Goal: Task Accomplishment & Management: Use online tool/utility

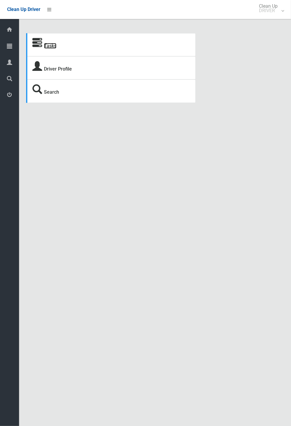
click at [46, 44] on link "Tasks" at bounding box center [50, 46] width 12 height 6
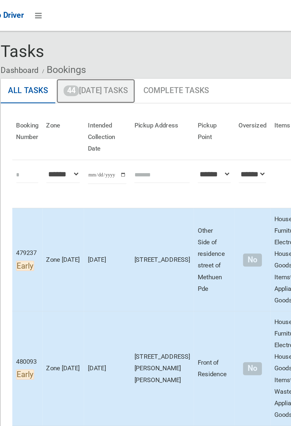
click at [97, 55] on link "44 Today's Tasks" at bounding box center [84, 55] width 48 height 15
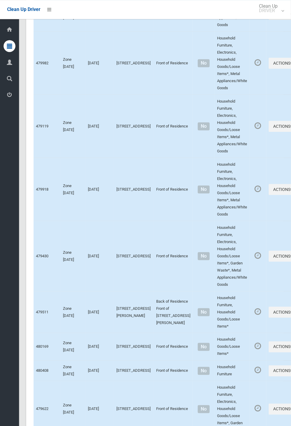
scroll to position [2799, 0]
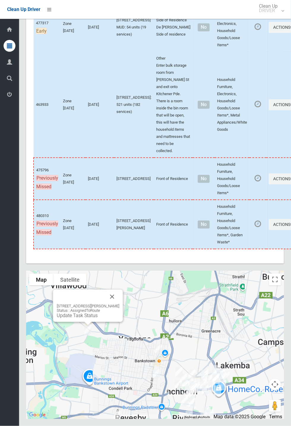
click at [119, 304] on button "Close" at bounding box center [112, 297] width 14 height 14
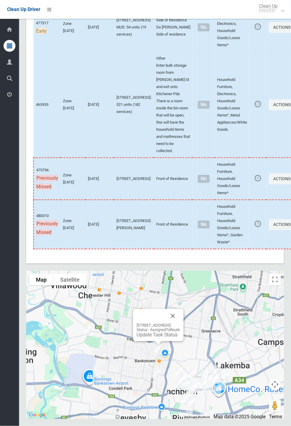
click at [180, 323] on button "Close" at bounding box center [173, 316] width 14 height 14
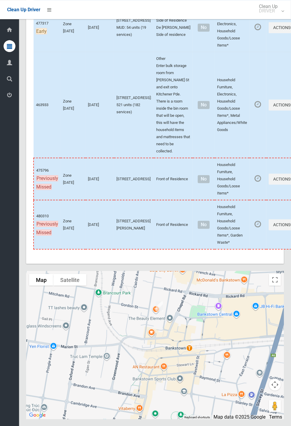
scroll to position [2736, 0]
click at [290, 185] on button "Actions" at bounding box center [282, 179] width 28 height 11
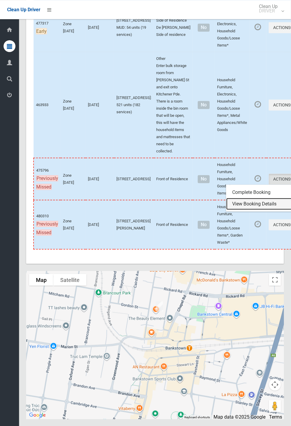
click at [242, 210] on link "View Booking Details" at bounding box center [261, 204] width 71 height 12
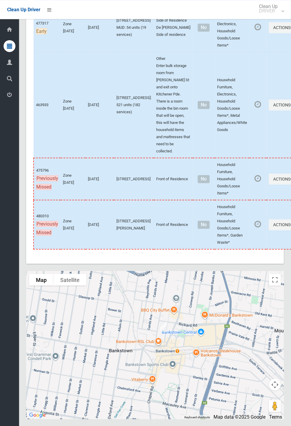
scroll to position [2789, 0]
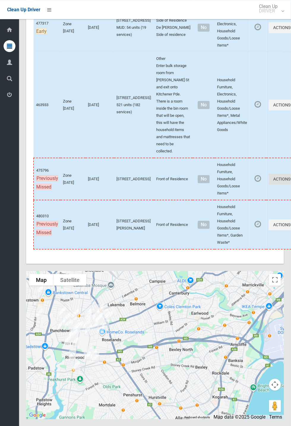
click at [290, 185] on button "Actions" at bounding box center [282, 179] width 28 height 11
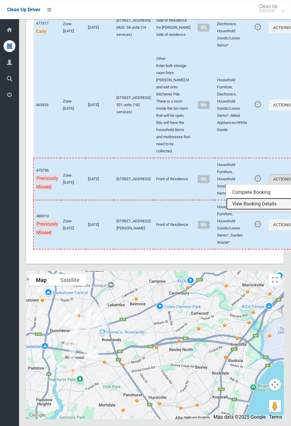
click at [238, 210] on link "View Booking Details" at bounding box center [261, 204] width 71 height 12
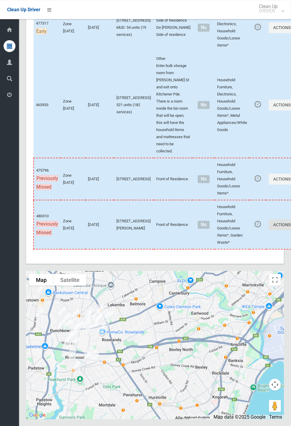
click at [290, 227] on icon "button" at bounding box center [291, 224] width 2 height 4
click at [233, 244] on link "Complete Booking" at bounding box center [261, 238] width 71 height 12
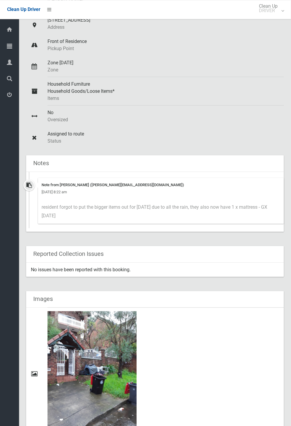
scroll to position [81, 0]
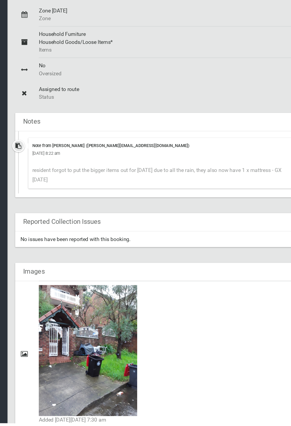
scroll to position [244, 0]
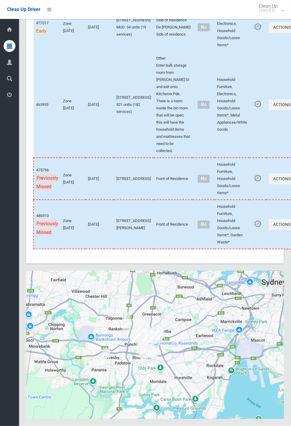
scroll to position [2788, 0]
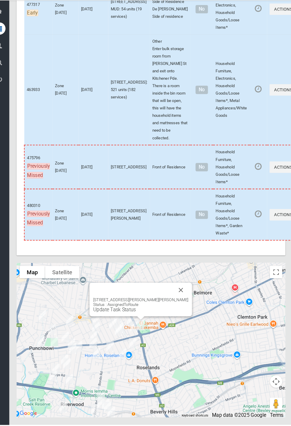
click at [183, 304] on button "Close" at bounding box center [184, 297] width 14 height 14
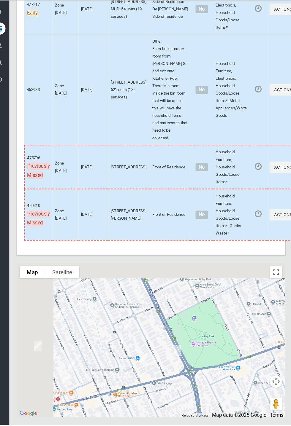
scroll to position [2794, 0]
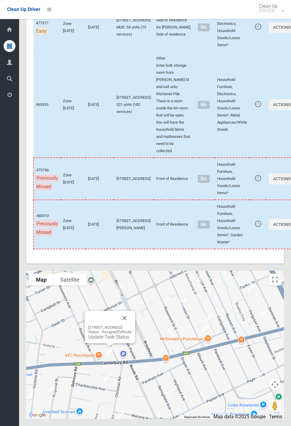
click at [131, 325] on button "Close" at bounding box center [124, 318] width 14 height 14
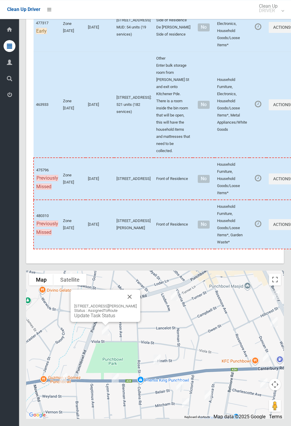
click at [136, 304] on button "Close" at bounding box center [130, 297] width 14 height 14
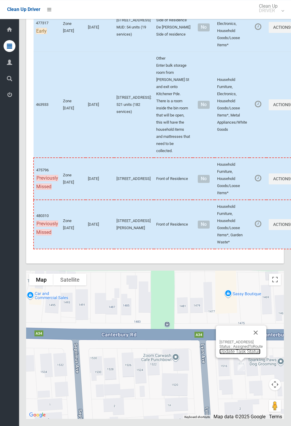
click at [231, 354] on link "Update Task Status" at bounding box center [239, 352] width 41 height 6
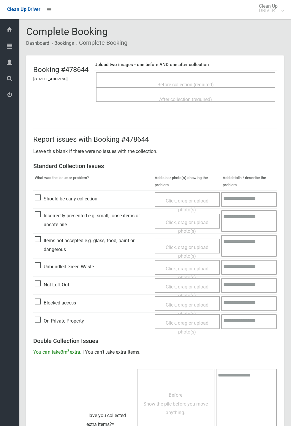
click at [199, 82] on span "Before collection (required)" at bounding box center [185, 85] width 56 height 6
click at [187, 98] on span "After collection (required)" at bounding box center [185, 100] width 53 height 6
click at [200, 98] on span "After collection (required)" at bounding box center [185, 100] width 53 height 6
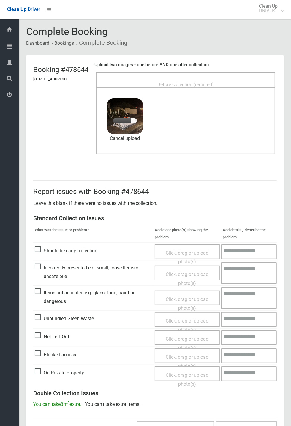
click at [209, 82] on span "Before collection (required)" at bounding box center [185, 85] width 56 height 6
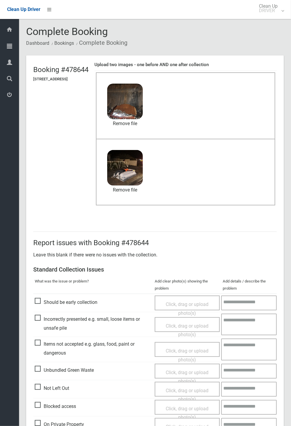
scroll to position [206, 0]
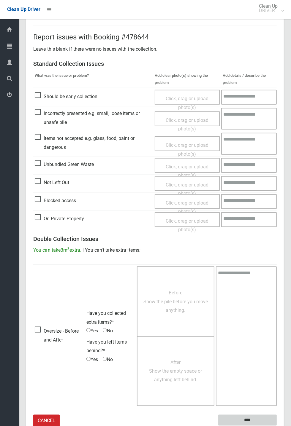
click at [250, 419] on input "****" at bounding box center [247, 420] width 58 height 11
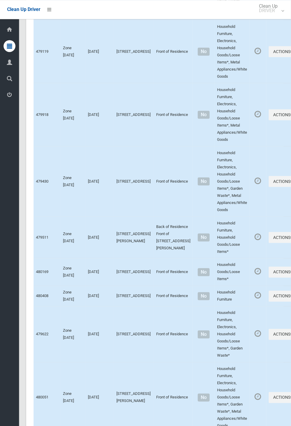
scroll to position [2799, 0]
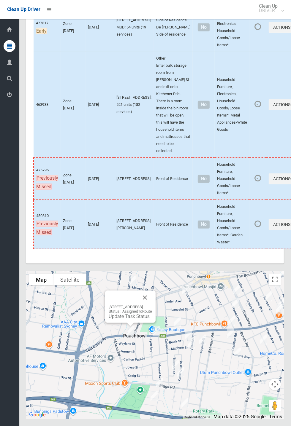
click at [126, 319] on link "Update Task Status" at bounding box center [129, 317] width 41 height 6
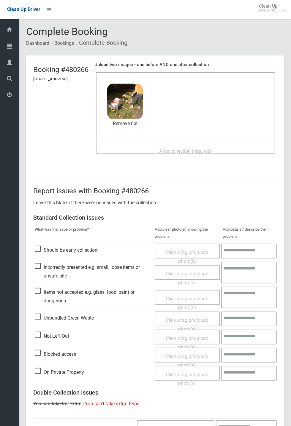
click at [180, 151] on span "After collection (required)" at bounding box center [185, 151] width 53 height 6
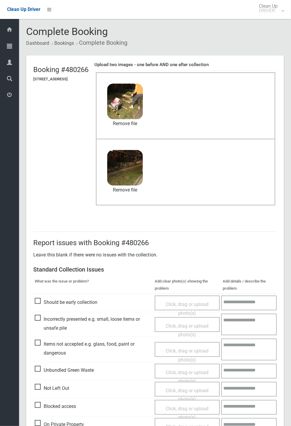
scroll to position [206, 0]
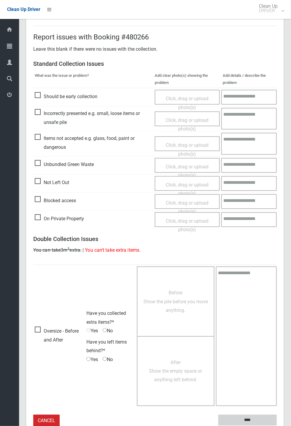
click at [250, 419] on input "****" at bounding box center [247, 420] width 58 height 11
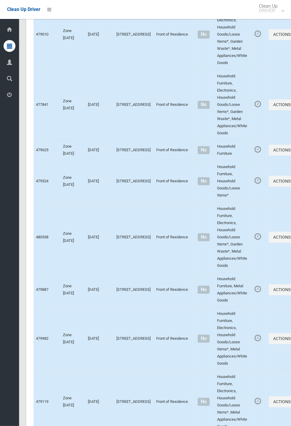
scroll to position [2799, 0]
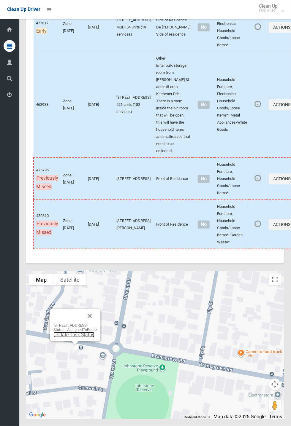
click at [68, 338] on link "Update Task Status" at bounding box center [73, 335] width 41 height 6
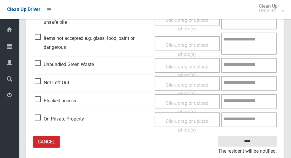
scroll to position [221, 0]
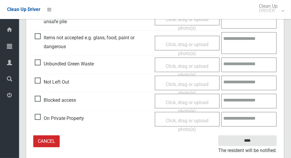
click at [38, 81] on span "Not Left Out" at bounding box center [52, 81] width 34 height 9
click at [184, 81] on span "Click, drag or upload photo(s)" at bounding box center [187, 88] width 43 height 15
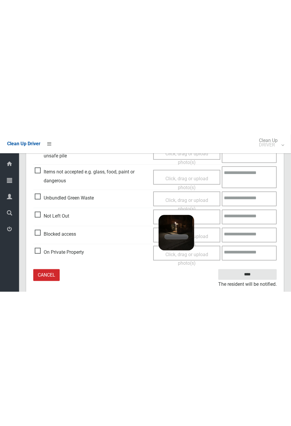
scroll to position [7, 0]
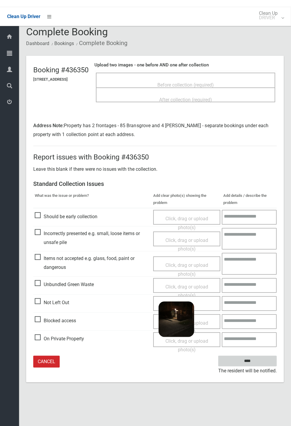
click at [276, 360] on input "****" at bounding box center [247, 354] width 58 height 11
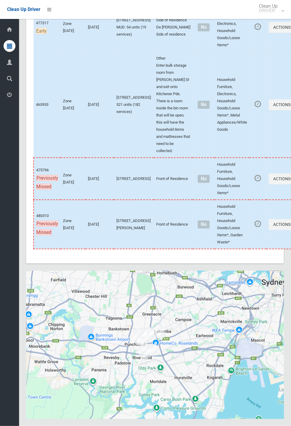
scroll to position [2799, 0]
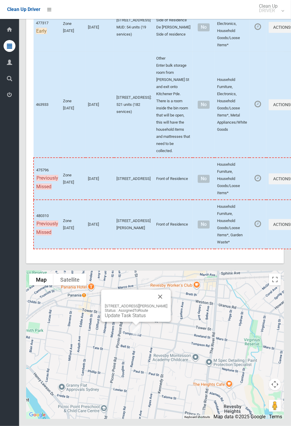
click at [167, 304] on button "Close" at bounding box center [160, 297] width 14 height 14
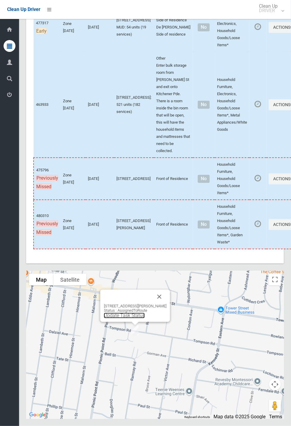
click at [121, 319] on link "Update Task Status" at bounding box center [124, 316] width 41 height 6
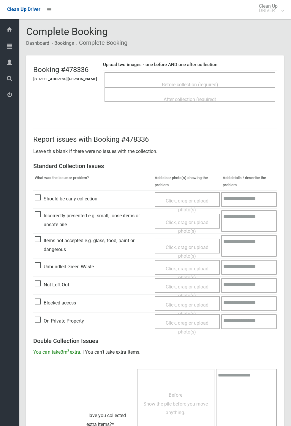
click at [170, 79] on div "Before collection (required)" at bounding box center [190, 84] width 158 height 11
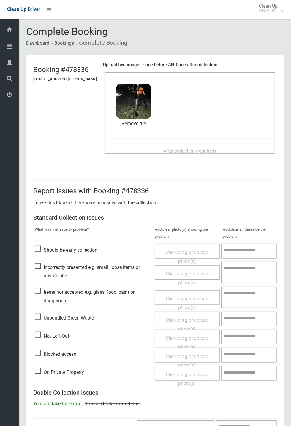
click at [168, 148] on span "After collection (required)" at bounding box center [189, 151] width 53 height 6
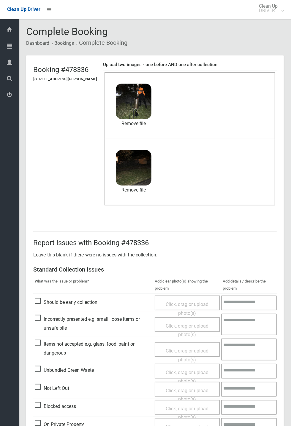
scroll to position [206, 0]
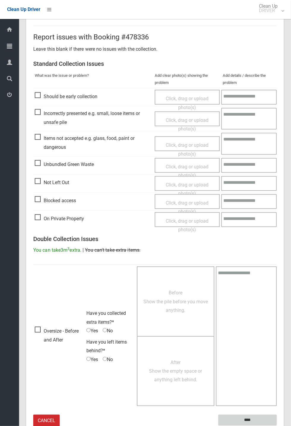
click at [276, 426] on input "****" at bounding box center [247, 420] width 58 height 11
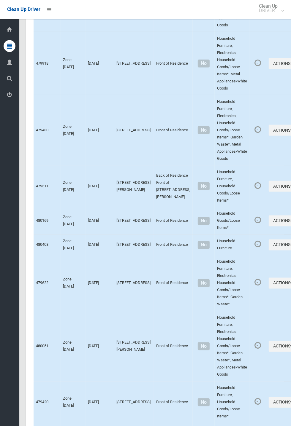
scroll to position [2799, 0]
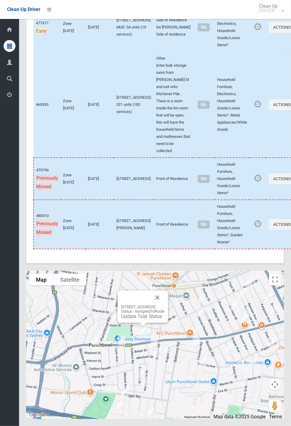
click at [164, 305] on button "Close" at bounding box center [157, 298] width 14 height 14
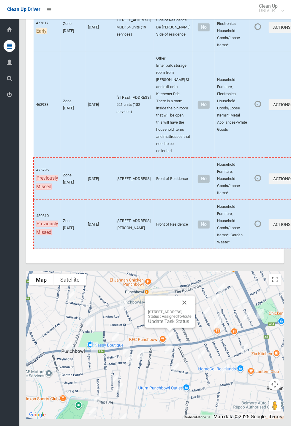
click at [191, 310] on button "Close" at bounding box center [184, 303] width 14 height 14
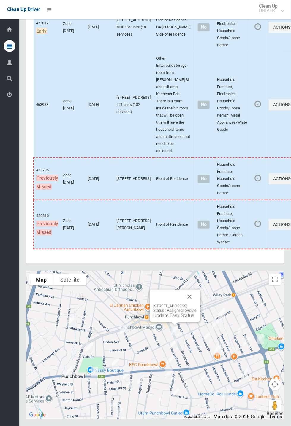
click at [196, 304] on button "Close" at bounding box center [189, 297] width 14 height 14
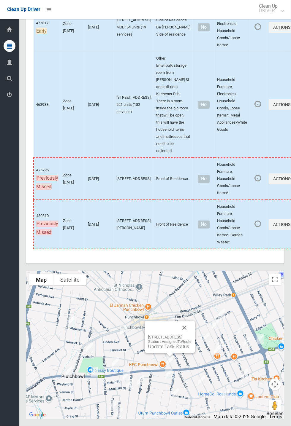
click at [159, 353] on div "1307 Canterbury Road, PUNCHBOWL NSW 2196 Status : AssignedToRoute Update Task S…" at bounding box center [169, 337] width 50 height 32
click at [150, 350] on link "Update Task Status" at bounding box center [168, 347] width 41 height 6
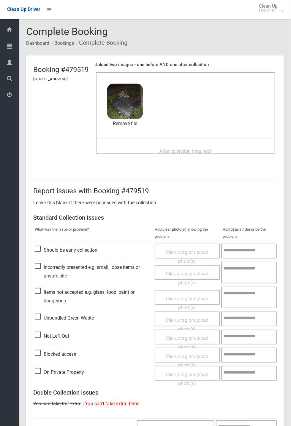
click at [201, 149] on span "After collection (required)" at bounding box center [185, 151] width 53 height 6
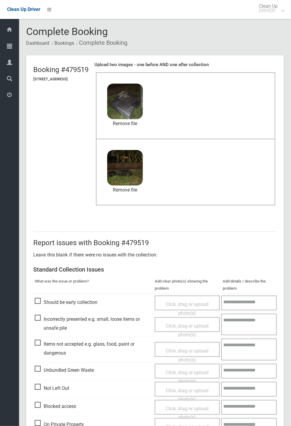
scroll to position [206, 0]
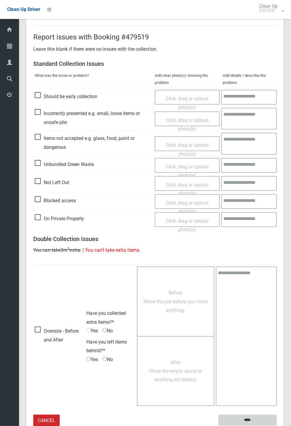
click at [246, 421] on input "****" at bounding box center [247, 420] width 58 height 11
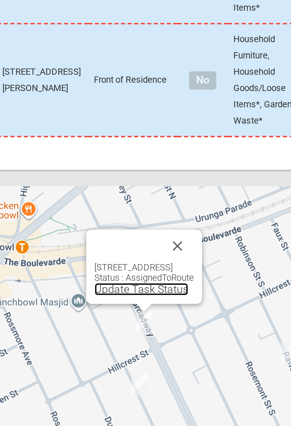
scroll to position [2797, 0]
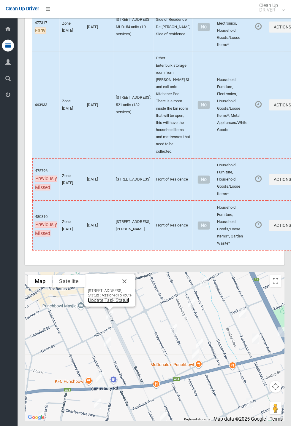
click at [105, 302] on link "Update Task Status" at bounding box center [109, 299] width 41 height 6
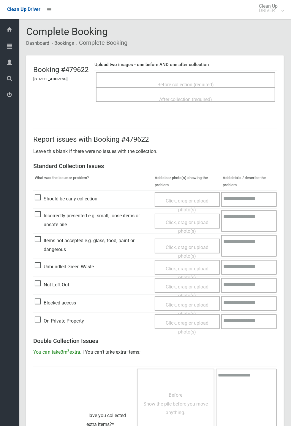
click at [193, 82] on span "Before collection (required)" at bounding box center [185, 85] width 56 height 6
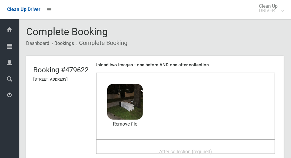
click at [171, 148] on span "After collection (required)" at bounding box center [185, 151] width 53 height 6
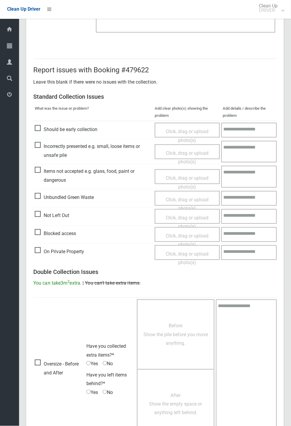
scroll to position [206, 0]
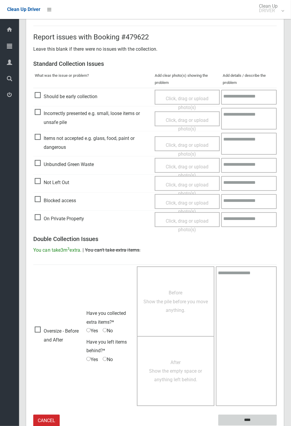
click at [245, 419] on input "****" at bounding box center [247, 420] width 58 height 11
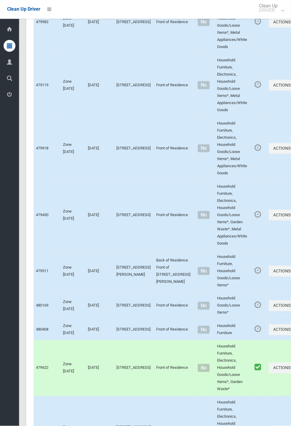
scroll to position [2799, 0]
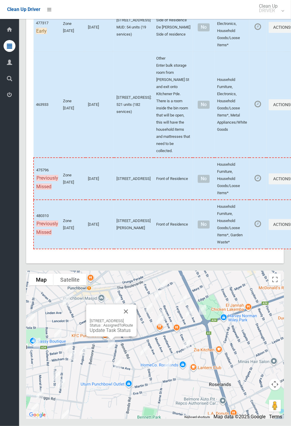
click at [133, 319] on button "Close" at bounding box center [126, 312] width 14 height 14
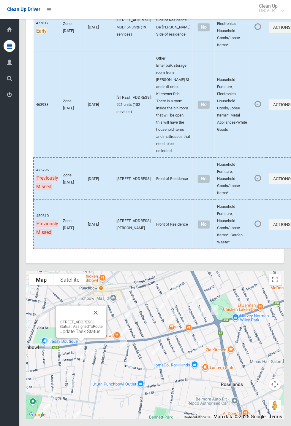
click at [103, 320] on button "Close" at bounding box center [95, 313] width 14 height 14
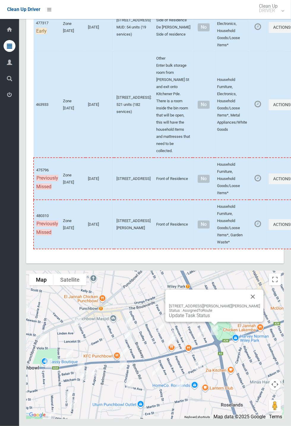
click at [203, 319] on link "Update Task Status" at bounding box center [189, 316] width 41 height 6
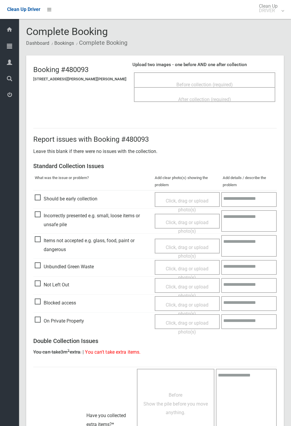
click at [176, 82] on span "Before collection (required)" at bounding box center [204, 85] width 56 height 6
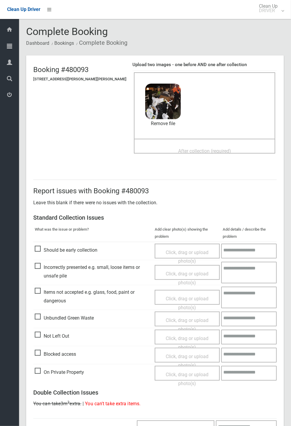
click at [172, 145] on div "After collection (required)" at bounding box center [204, 150] width 128 height 11
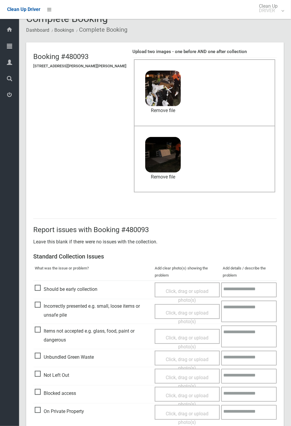
scroll to position [206, 0]
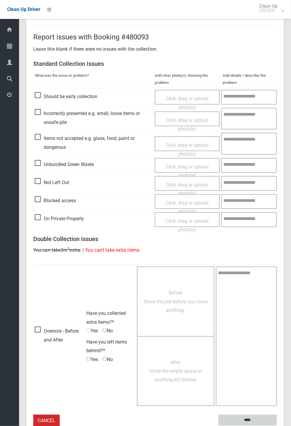
click at [243, 419] on input "****" at bounding box center [247, 420] width 58 height 11
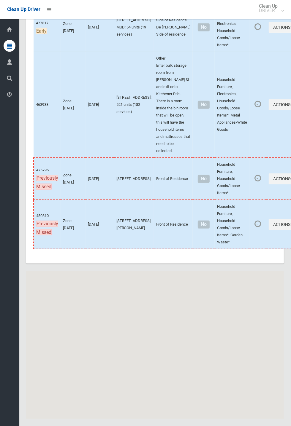
scroll to position [2799, 0]
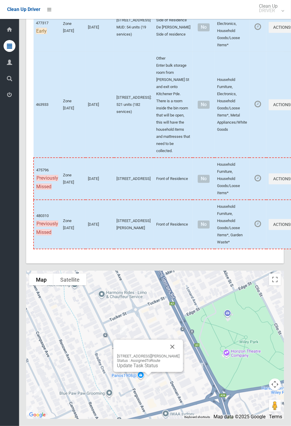
click at [179, 354] on button "Close" at bounding box center [172, 347] width 14 height 14
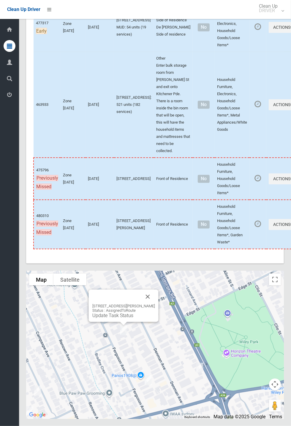
click at [111, 319] on link "Update Task Status" at bounding box center [112, 316] width 41 height 6
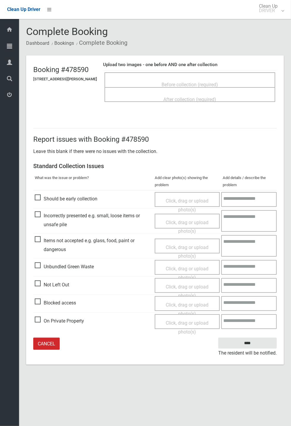
click at [44, 303] on span "Blocked access" at bounding box center [55, 303] width 41 height 9
click at [179, 302] on span "Click, drag or upload photo(s)" at bounding box center [187, 309] width 43 height 15
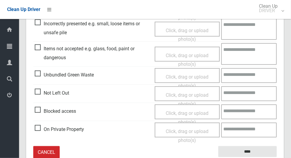
scroll to position [193, 0]
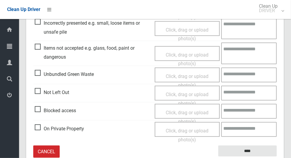
click at [186, 109] on span "Click, drag or upload photo(s)" at bounding box center [187, 116] width 43 height 15
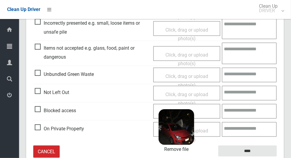
click at [205, 110] on div "Click, drag or upload photo(s) 2.7 MB 2025-08-2705.34.571479944930628730545.jpg…" at bounding box center [186, 111] width 67 height 15
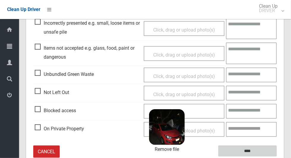
click at [244, 150] on input "****" at bounding box center [247, 150] width 58 height 11
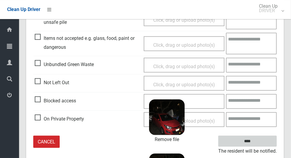
scroll to position [203, 0]
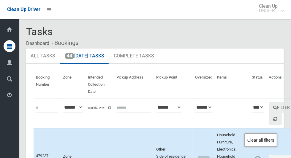
click at [241, 32] on div "Tasks Dashboard Bookings" at bounding box center [154, 37] width 257 height 22
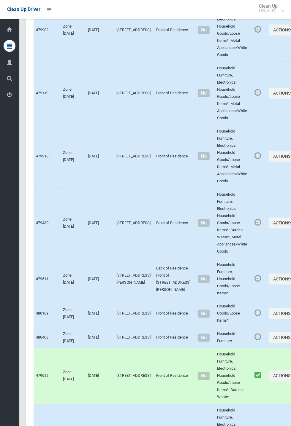
scroll to position [2799, 0]
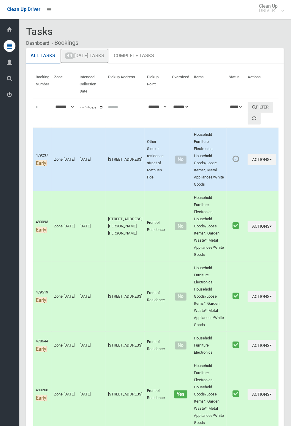
click at [88, 53] on link "44 Today's Tasks" at bounding box center [84, 55] width 48 height 15
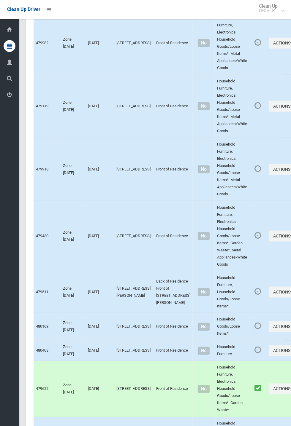
scroll to position [2799, 0]
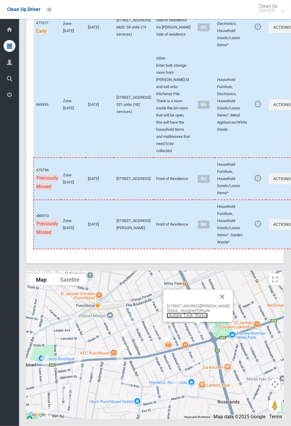
click at [192, 319] on link "Update Task Status" at bounding box center [187, 316] width 41 height 6
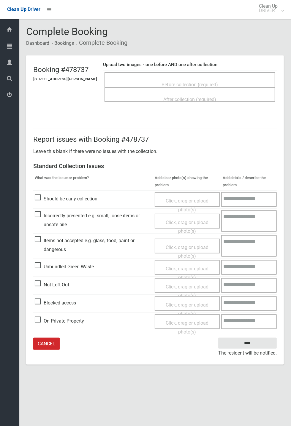
click at [187, 82] on span "Before collection (required)" at bounding box center [190, 85] width 56 height 6
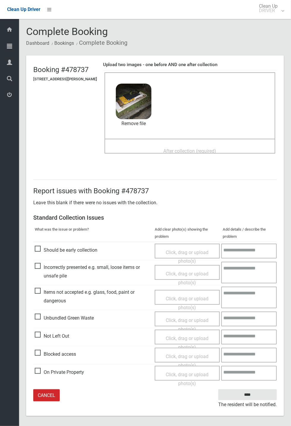
click at [172, 145] on div "After collection (required)" at bounding box center [190, 150] width 158 height 11
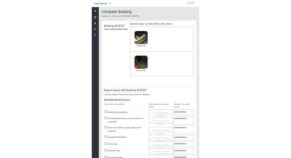
scroll to position [28, 0]
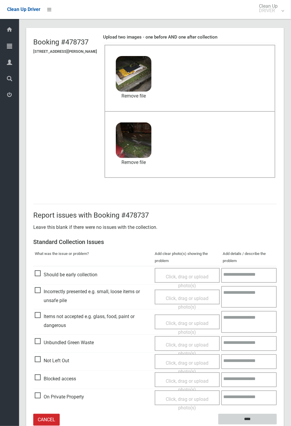
click at [244, 419] on input "****" at bounding box center [247, 419] width 58 height 11
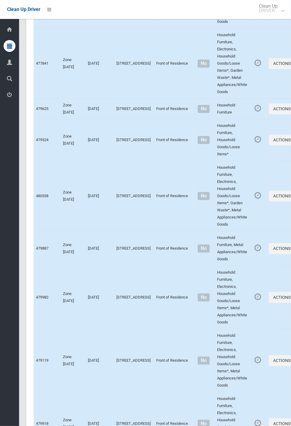
scroll to position [2799, 0]
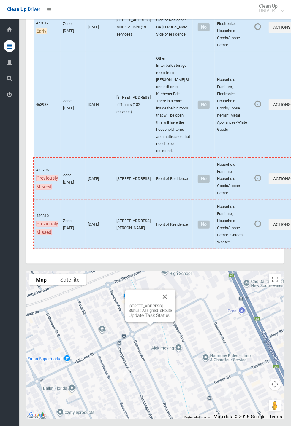
click at [172, 157] on button "Close" at bounding box center [165, 297] width 14 height 14
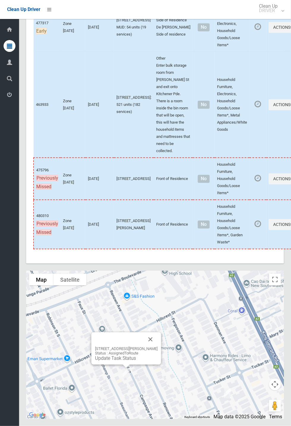
click at [158, 157] on button "Close" at bounding box center [150, 340] width 14 height 14
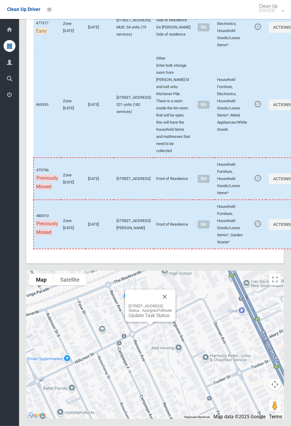
click at [148, 157] on div "14 Hillcrest Street, WILEY PARK NSW 2195 Status : AssignedToRoute Update Task S…" at bounding box center [149, 311] width 43 height 15
click at [141, 157] on link "Update Task Status" at bounding box center [148, 316] width 41 height 6
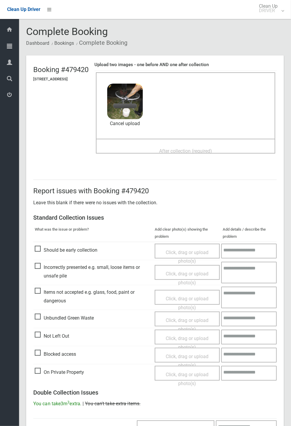
click at [186, 148] on span "After collection (required)" at bounding box center [185, 151] width 53 height 6
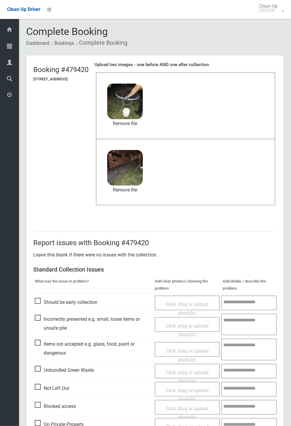
scroll to position [206, 0]
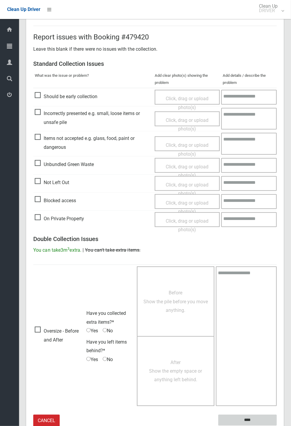
click at [276, 426] on input "****" at bounding box center [247, 420] width 58 height 11
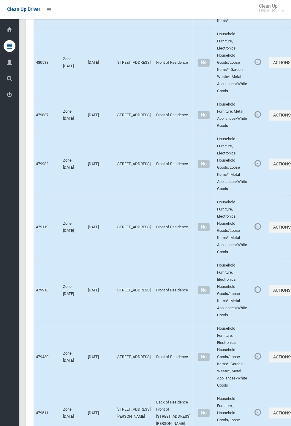
scroll to position [2799, 0]
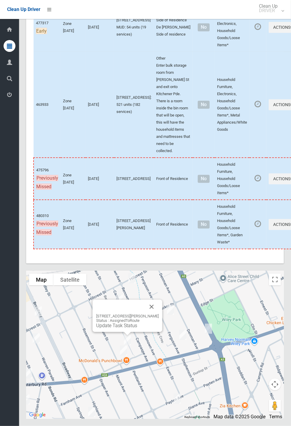
click at [159, 314] on button "Close" at bounding box center [151, 307] width 14 height 14
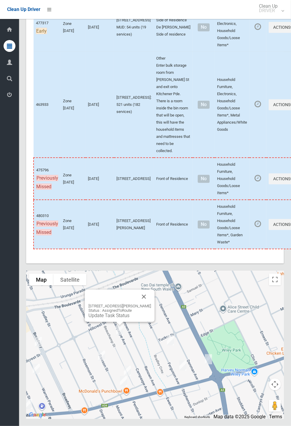
click at [115, 322] on div "20 Beauchamp Street, WILEY PARK NSW 2195 Status : AssignedToRoute Update Task S…" at bounding box center [120, 306] width 70 height 32
click at [106, 319] on link "Update Task Status" at bounding box center [108, 316] width 41 height 6
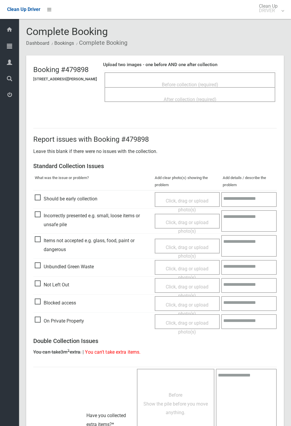
click at [201, 82] on span "Before collection (required)" at bounding box center [190, 85] width 56 height 6
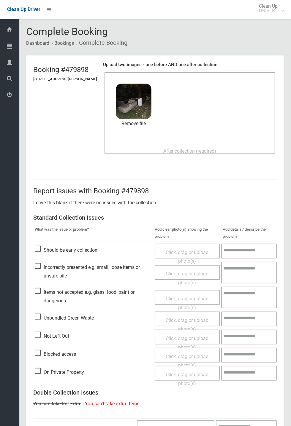
click at [187, 148] on span "After collection (required)" at bounding box center [189, 151] width 53 height 6
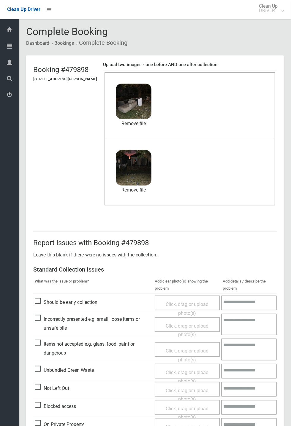
scroll to position [206, 0]
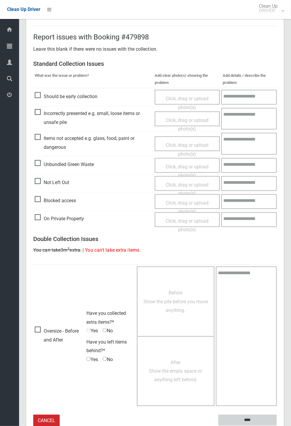
click at [276, 426] on input "****" at bounding box center [247, 420] width 58 height 11
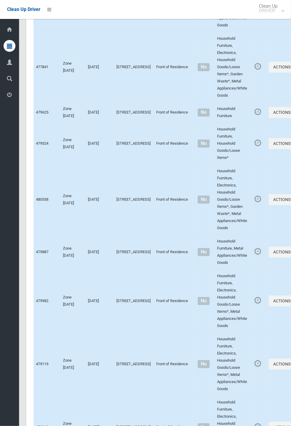
scroll to position [2799, 0]
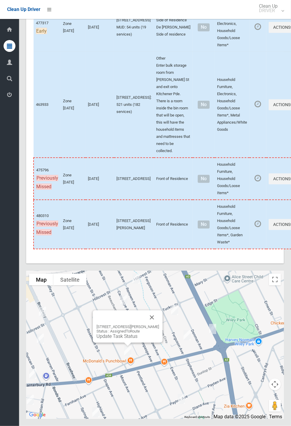
click at [156, 325] on button "Close" at bounding box center [152, 318] width 14 height 14
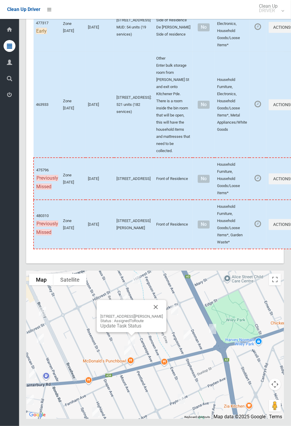
click at [129, 329] on link "Update Task Status" at bounding box center [120, 326] width 41 height 6
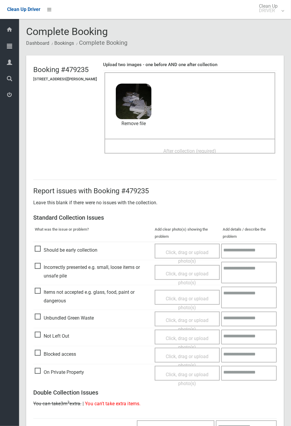
click at [171, 148] on span "After collection (required)" at bounding box center [189, 151] width 53 height 6
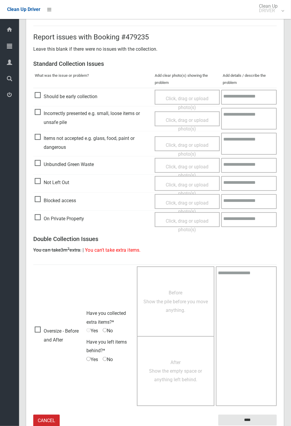
scroll to position [205, 0]
click at [276, 426] on input "****" at bounding box center [247, 421] width 58 height 11
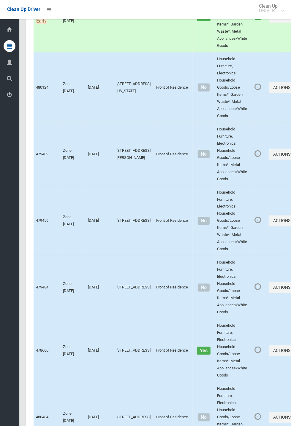
scroll to position [2799, 0]
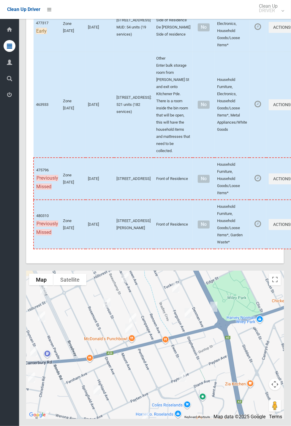
click at [123, 331] on div at bounding box center [154, 345] width 257 height 148
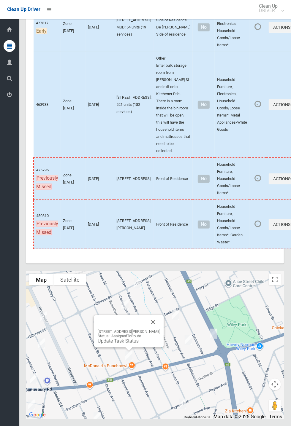
click at [160, 330] on button "Close" at bounding box center [153, 322] width 14 height 14
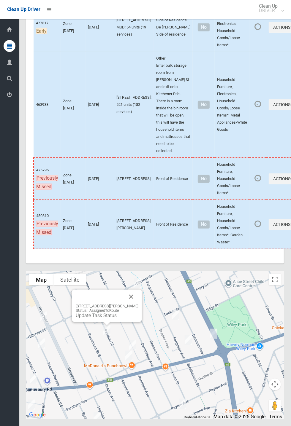
click at [103, 319] on link "Update Task Status" at bounding box center [96, 316] width 41 height 6
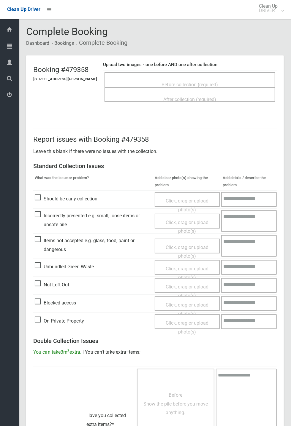
click at [209, 82] on span "Before collection (required)" at bounding box center [190, 85] width 56 height 6
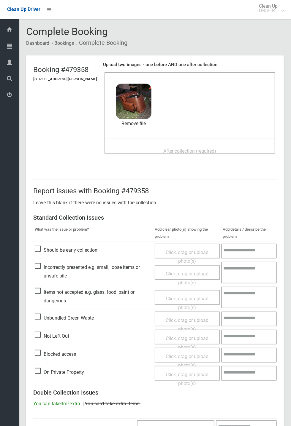
click at [167, 148] on span "After collection (required)" at bounding box center [189, 151] width 53 height 6
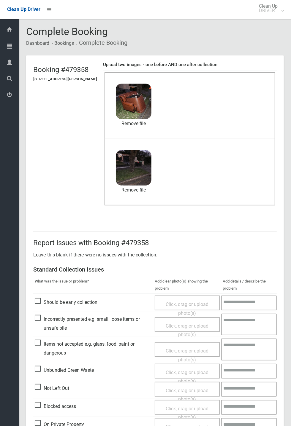
scroll to position [206, 0]
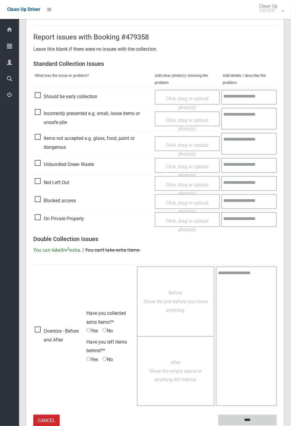
click at [276, 426] on input "****" at bounding box center [247, 420] width 58 height 11
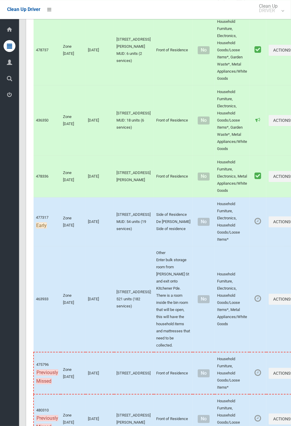
scroll to position [2259, 0]
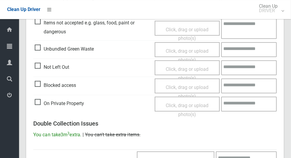
scroll to position [221, 0]
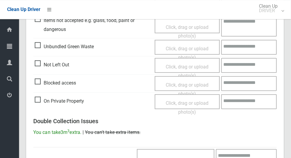
click at [41, 66] on span "Not Left Out" at bounding box center [52, 64] width 34 height 9
click at [182, 66] on span "Click, drag or upload photo(s)" at bounding box center [187, 70] width 43 height 15
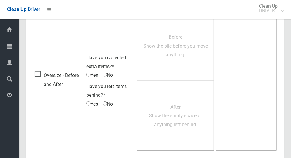
scroll to position [382, 0]
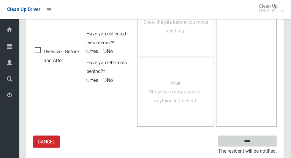
click at [257, 142] on input "****" at bounding box center [247, 140] width 58 height 11
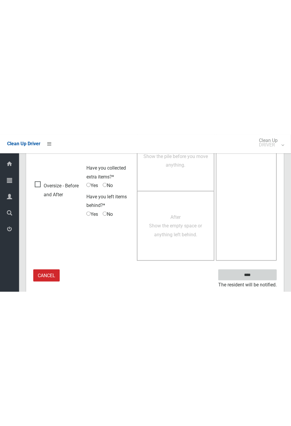
scroll to position [131, 0]
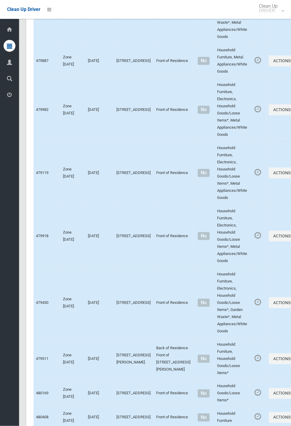
scroll to position [2799, 0]
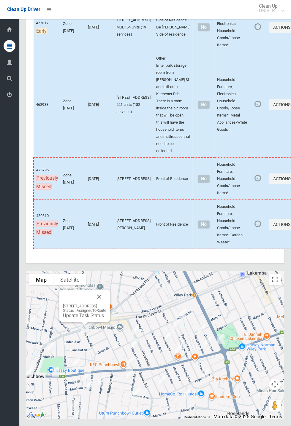
click at [106, 304] on button "Close" at bounding box center [99, 297] width 14 height 14
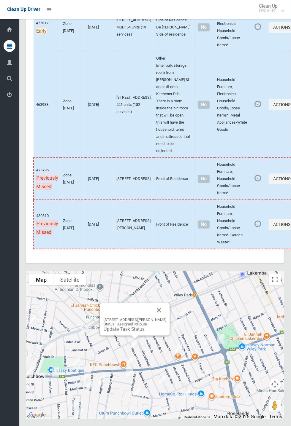
click at [129, 332] on link "Update Task Status" at bounding box center [124, 330] width 41 height 6
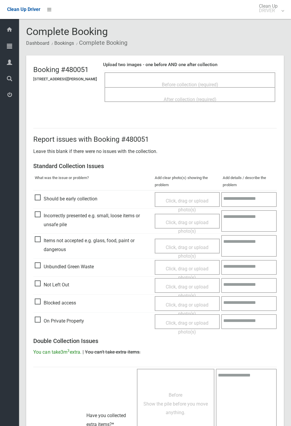
click at [192, 82] on span "Before collection (required)" at bounding box center [190, 85] width 56 height 6
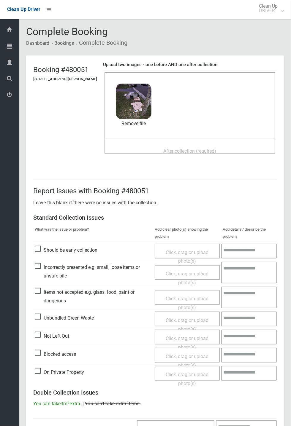
click at [189, 148] on span "After collection (required)" at bounding box center [189, 151] width 53 height 6
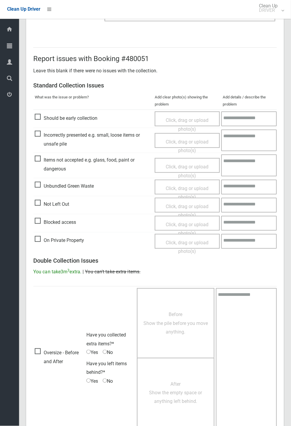
scroll to position [206, 0]
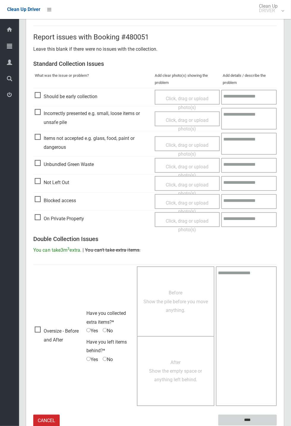
click at [249, 419] on input "****" at bounding box center [247, 420] width 58 height 11
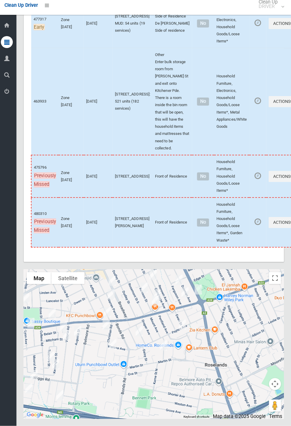
scroll to position [2799, 0]
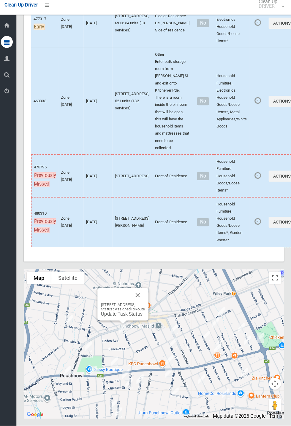
click at [146, 304] on button "Close" at bounding box center [139, 297] width 14 height 14
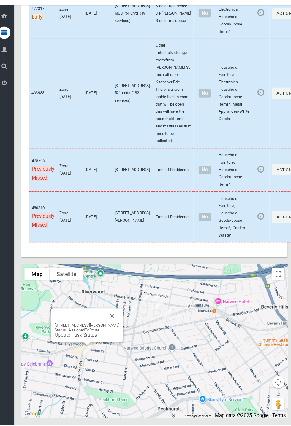
click at [121, 327] on button "Close" at bounding box center [114, 320] width 14 height 14
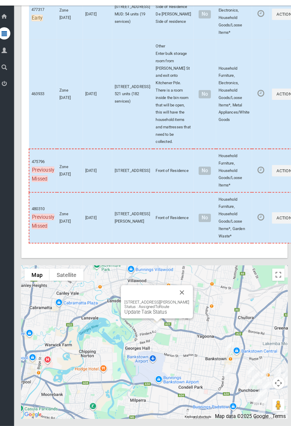
click at [189, 304] on button "Close" at bounding box center [181, 297] width 14 height 14
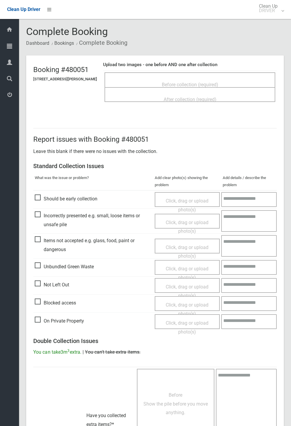
scroll to position [131, 0]
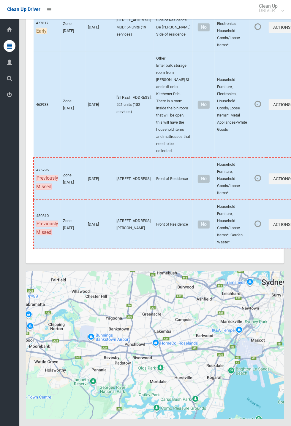
scroll to position [2799, 0]
